Goal: Check status: Check status

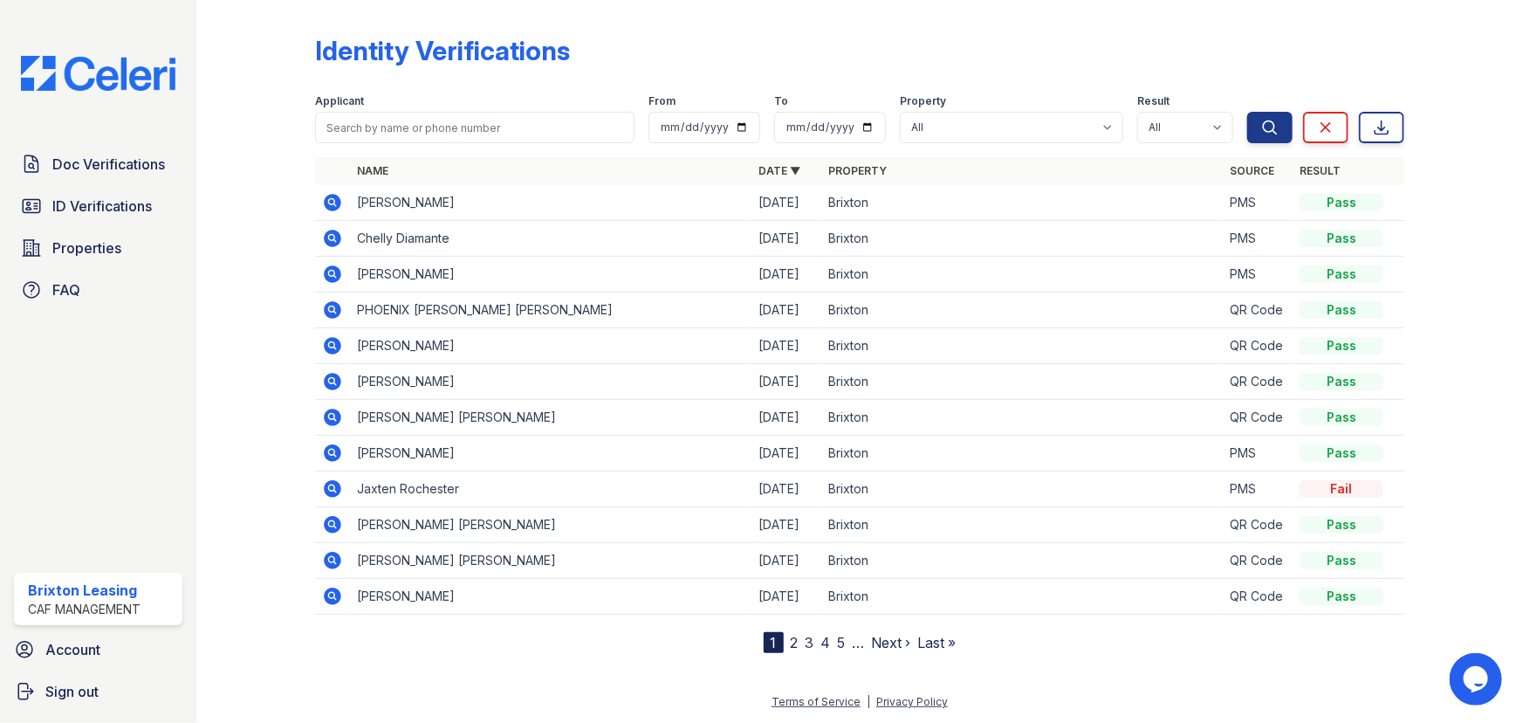
click at [464, 154] on div at bounding box center [859, 153] width 1089 height 7
click at [466, 128] on input "search" at bounding box center [474, 127] width 319 height 31
click at [472, 107] on div "Applicant" at bounding box center [474, 102] width 319 height 17
click at [462, 138] on input "search" at bounding box center [474, 127] width 319 height 31
type input "tello"
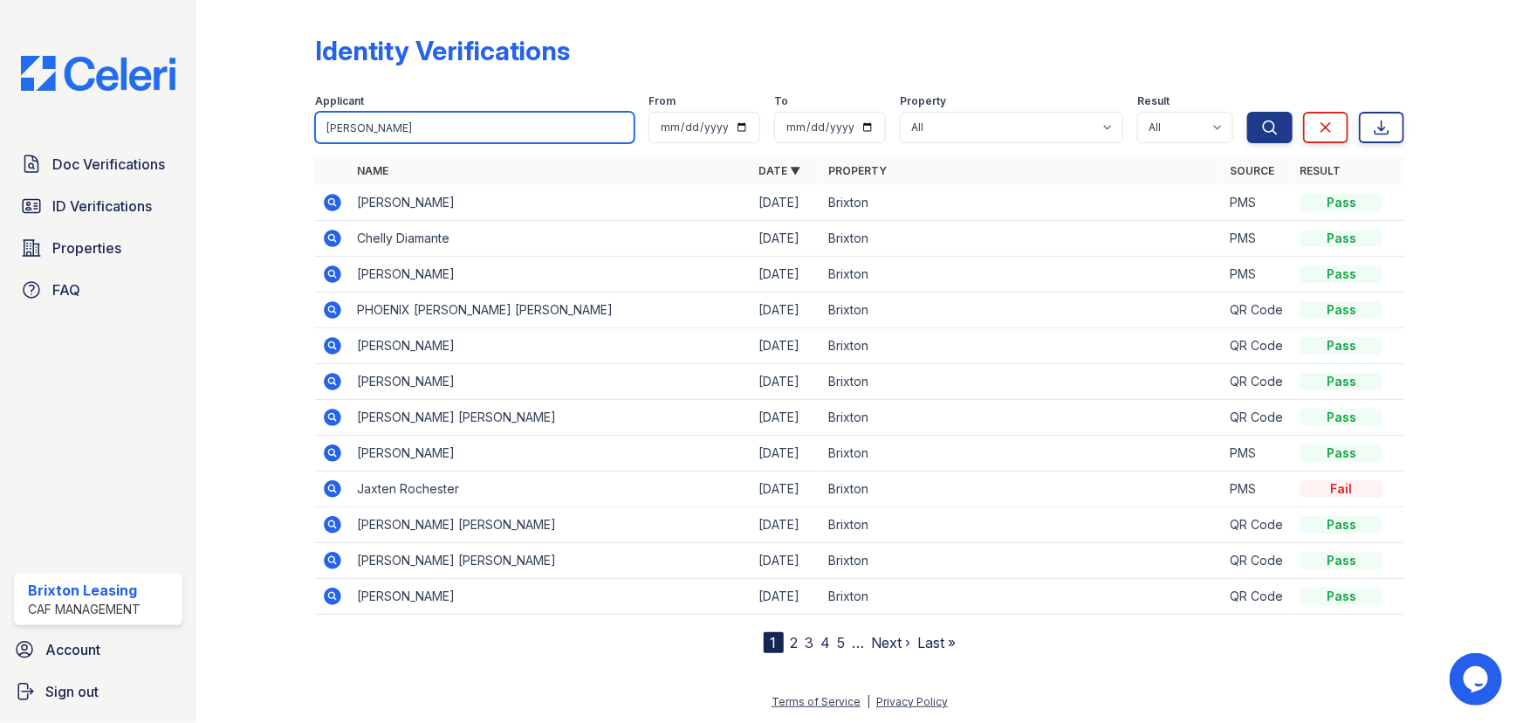
click at [1247, 112] on button "Search" at bounding box center [1269, 127] width 45 height 31
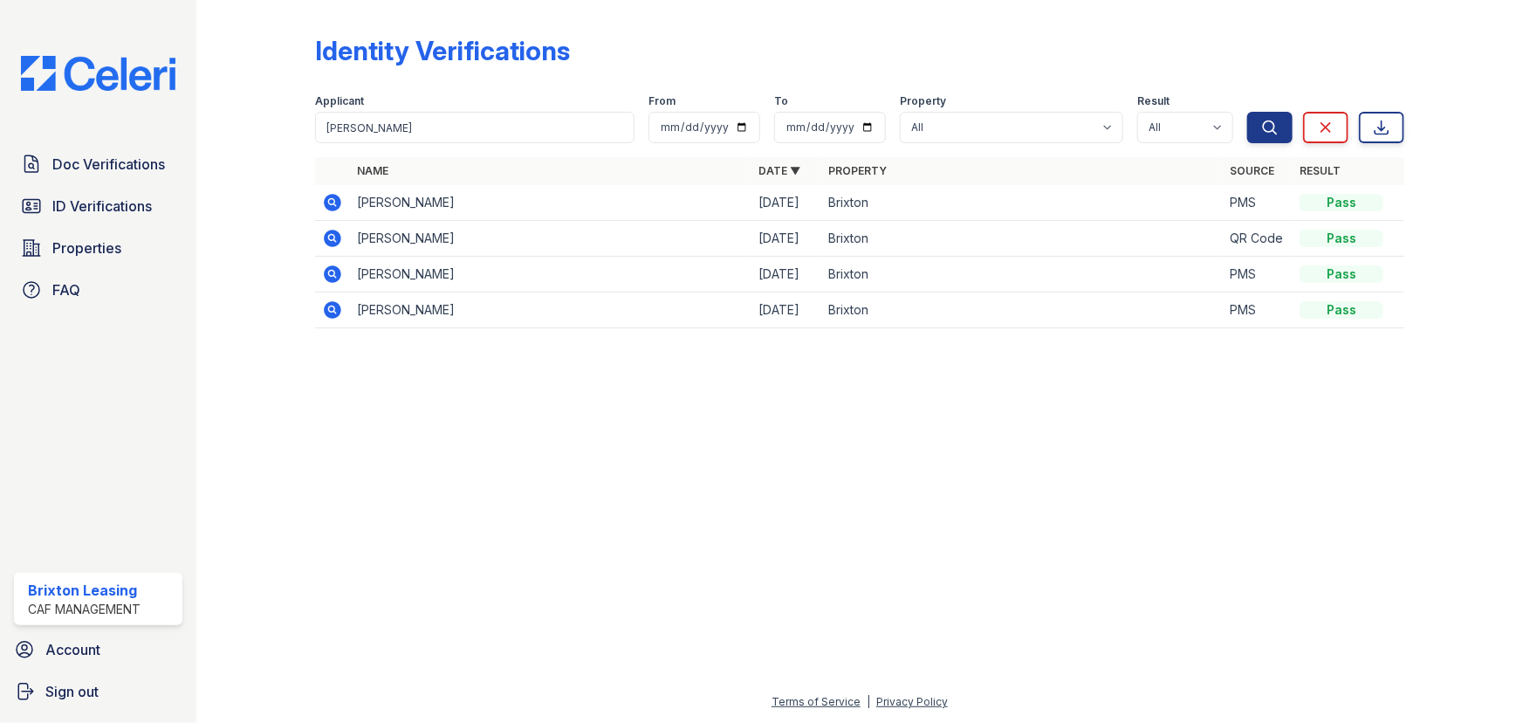
click at [330, 200] on icon at bounding box center [331, 201] width 4 height 4
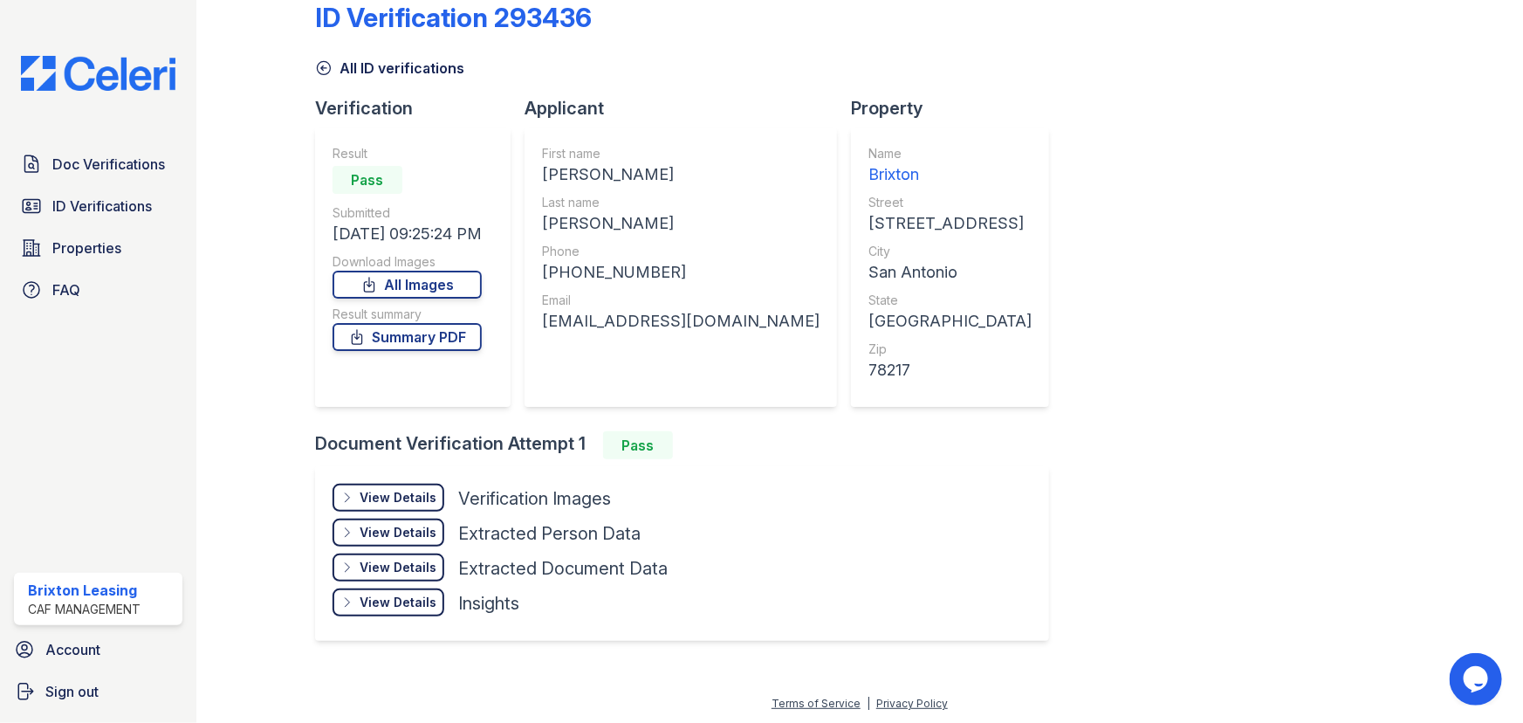
click at [420, 501] on div "View Details" at bounding box center [398, 497] width 77 height 17
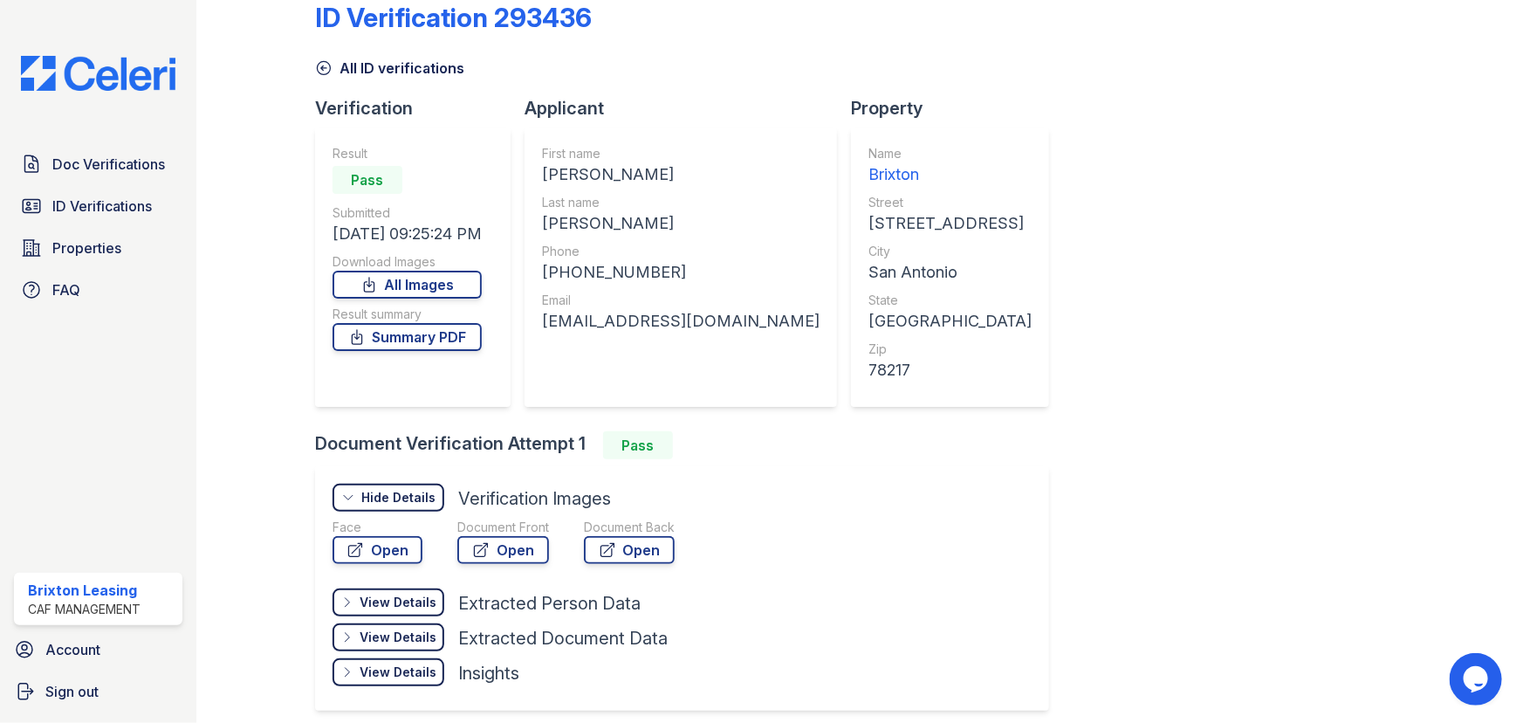
scroll to position [103, 0]
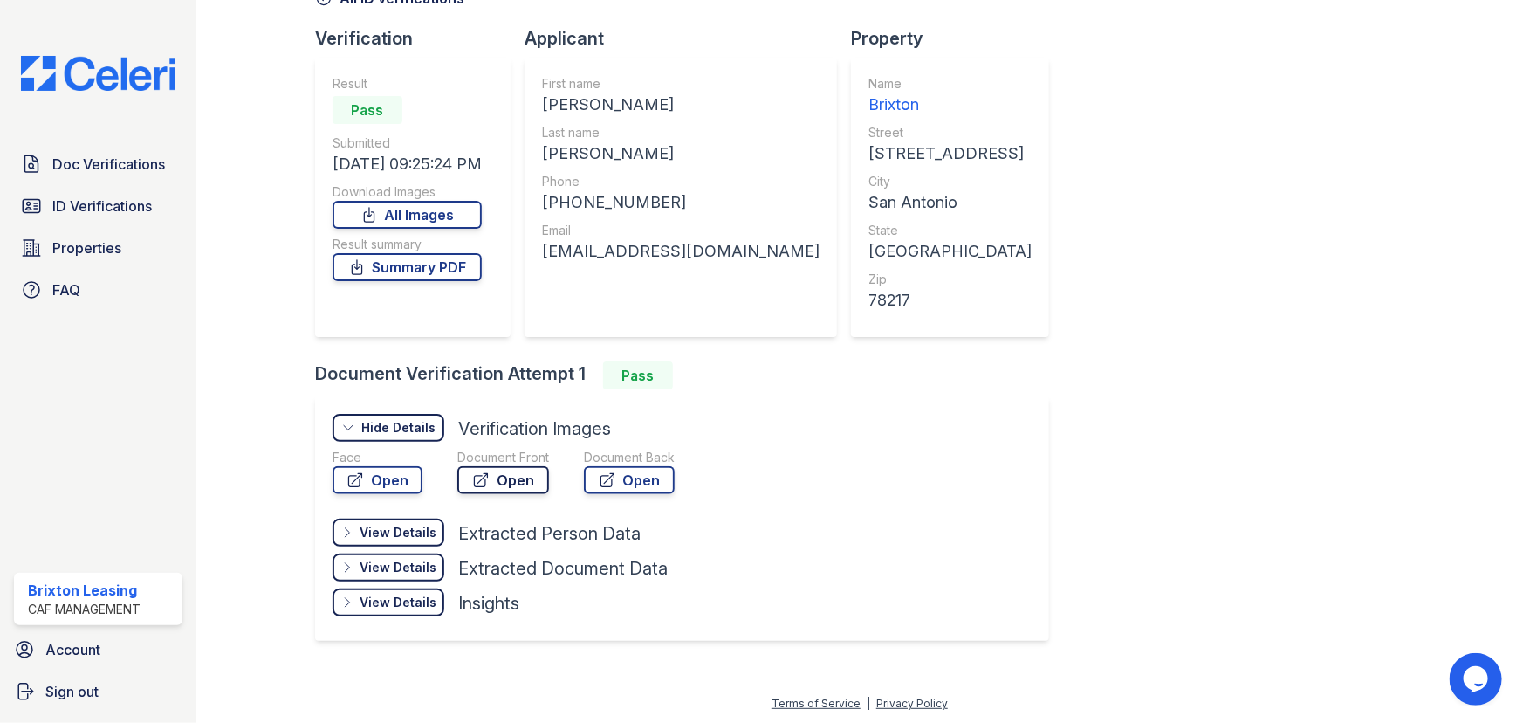
click at [476, 480] on icon at bounding box center [480, 479] width 17 height 17
click at [79, 171] on span "Doc Verifications" at bounding box center [108, 164] width 113 height 21
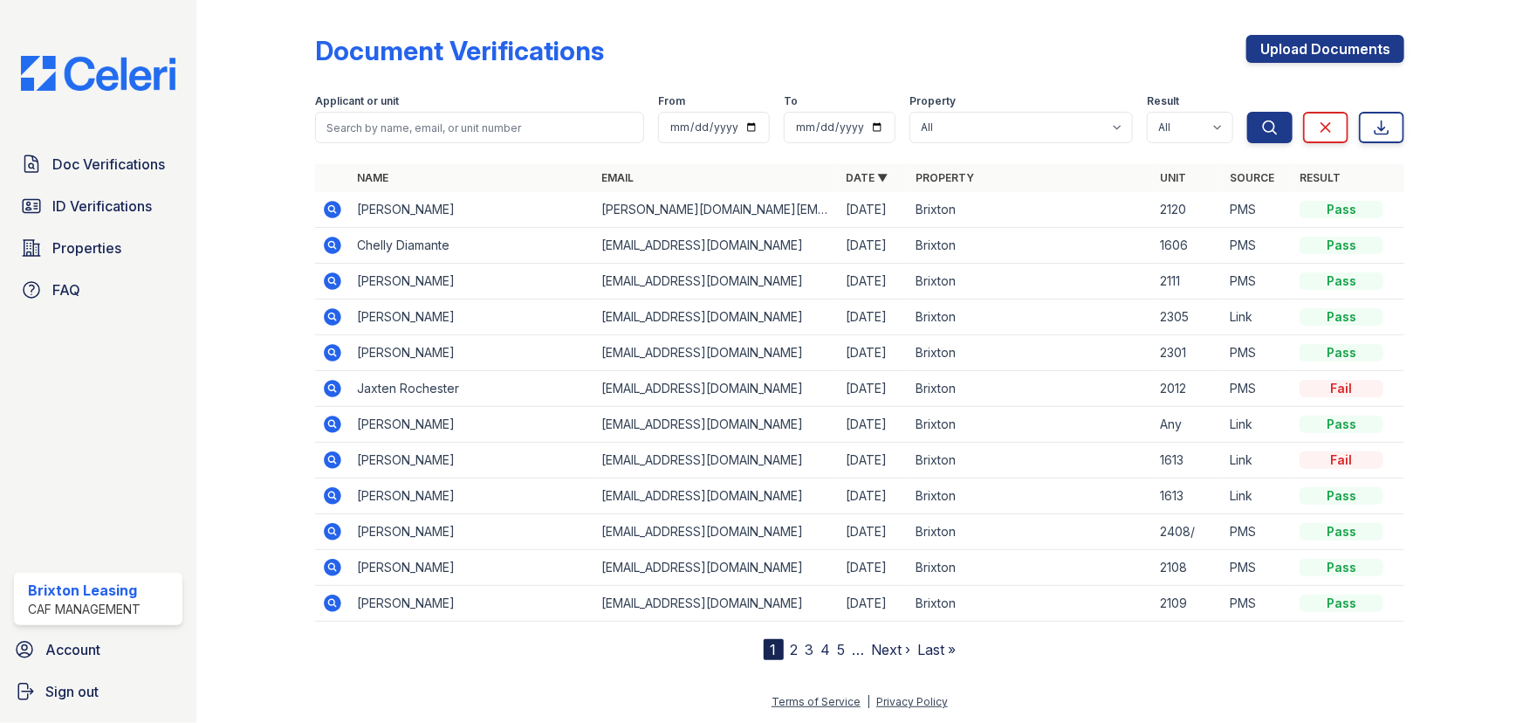
click at [332, 312] on icon at bounding box center [332, 316] width 21 height 21
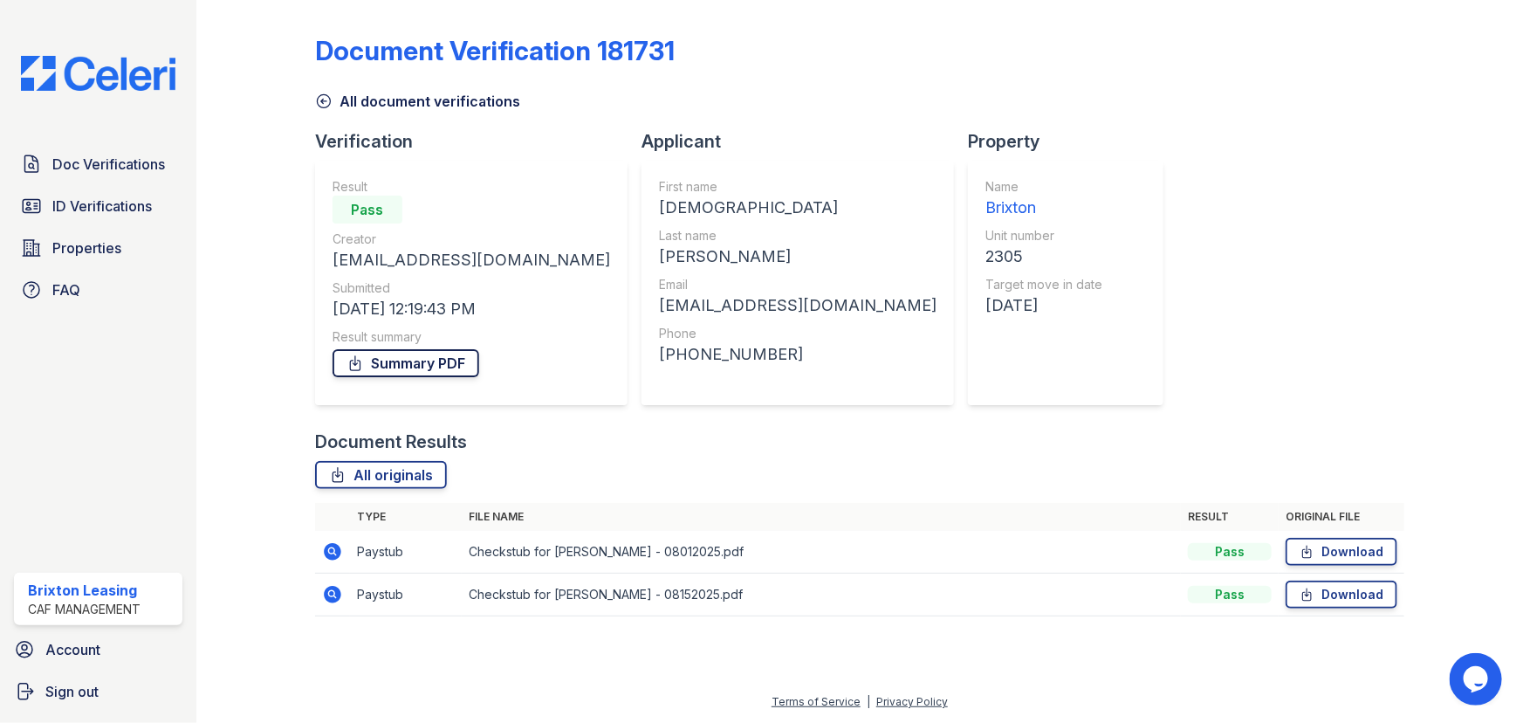
drag, startPoint x: 409, startPoint y: 374, endPoint x: 437, endPoint y: 353, distance: 34.9
click at [409, 374] on link "Summary PDF" at bounding box center [405, 363] width 147 height 28
click at [442, 372] on link "Summary PDF" at bounding box center [405, 363] width 147 height 28
click at [333, 595] on icon at bounding box center [332, 594] width 21 height 21
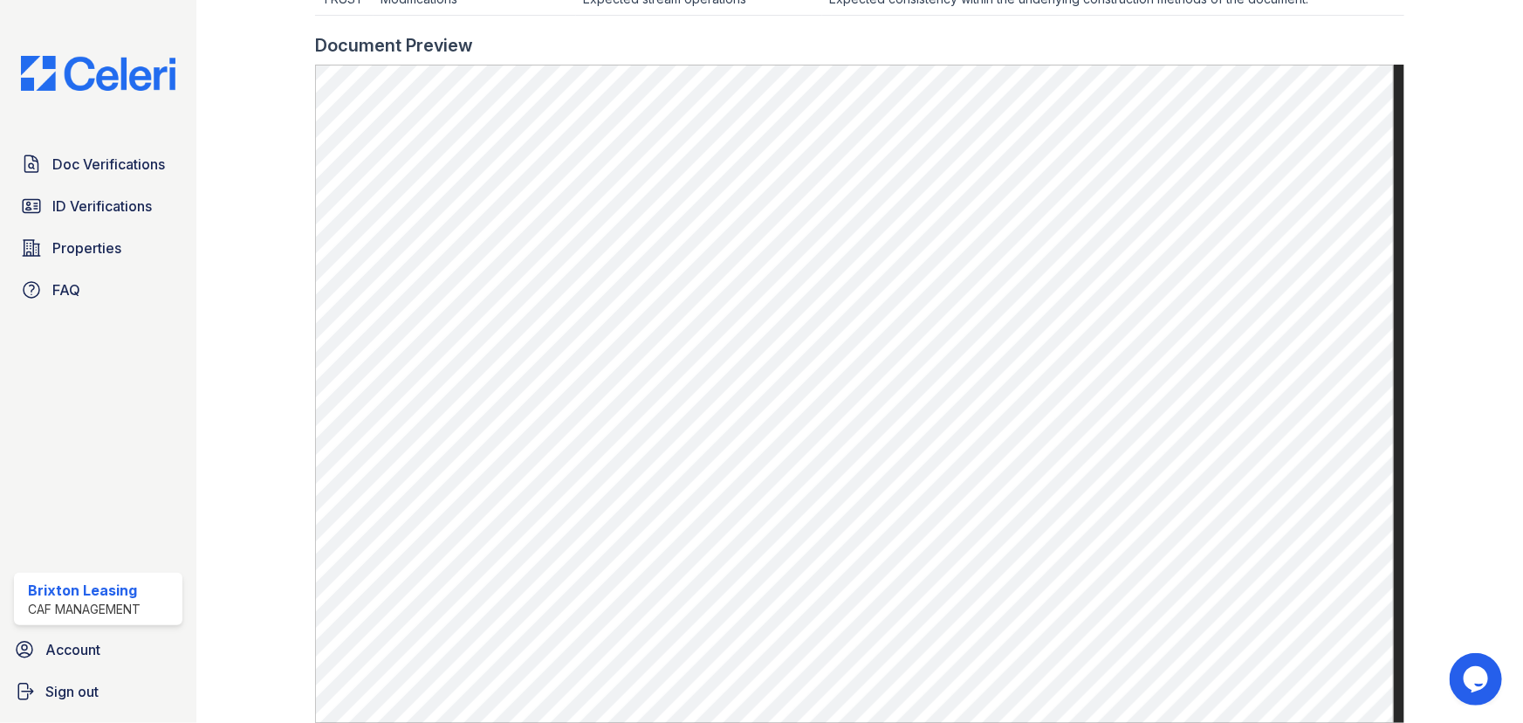
scroll to position [714, 0]
